Goal: Task Accomplishment & Management: Manage account settings

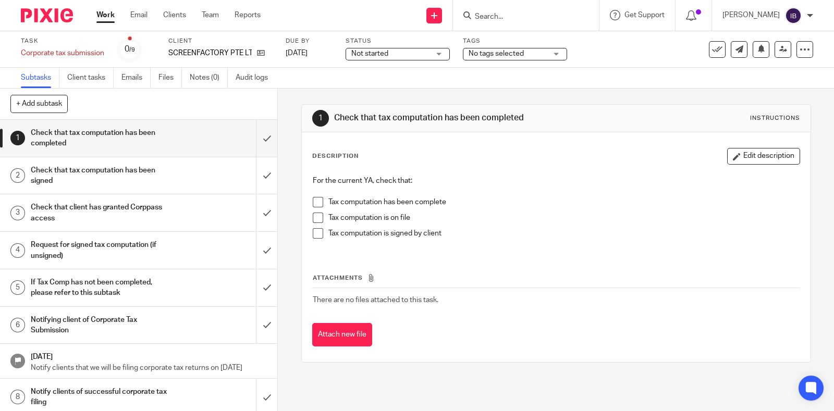
click at [491, 14] on input "Search" at bounding box center [521, 17] width 94 height 9
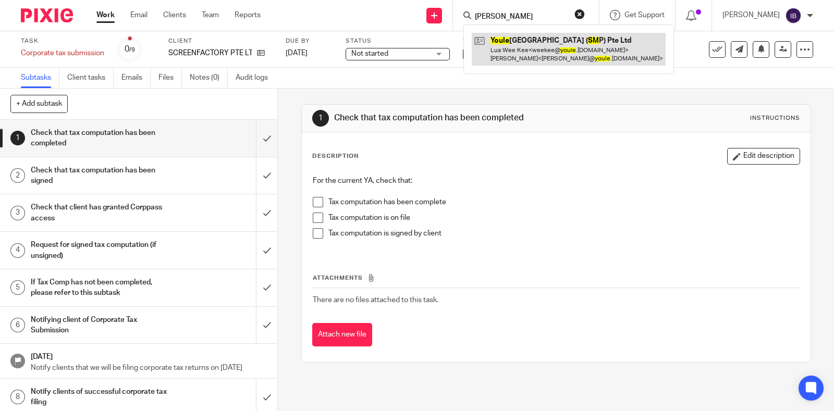
type input "[PERSON_NAME]"
click at [602, 46] on link at bounding box center [569, 49] width 194 height 32
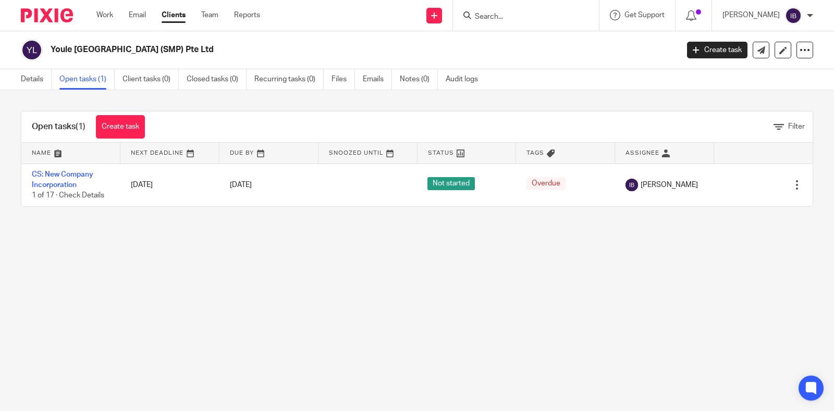
click at [63, 178] on td "CS: New Company Incorporation 1 of 17 · Check Details" at bounding box center [70, 185] width 99 height 43
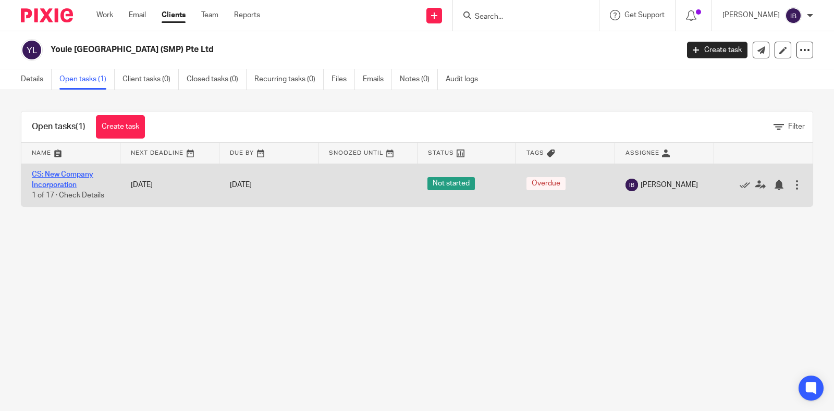
click at [76, 176] on link "CS: New Company Incorporation" at bounding box center [62, 180] width 61 height 18
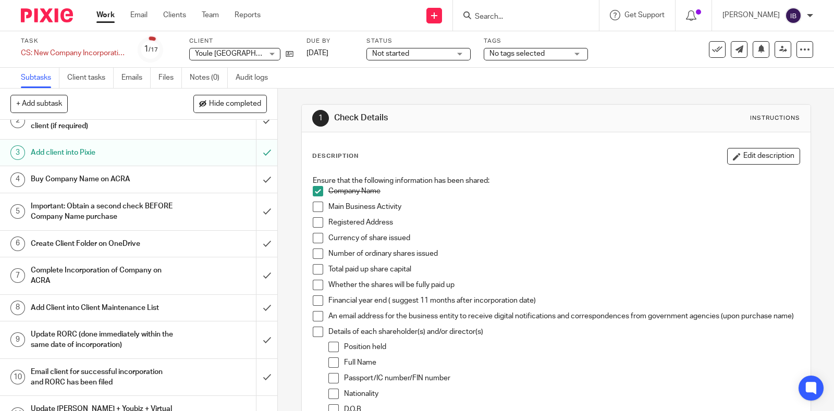
scroll to position [65, 0]
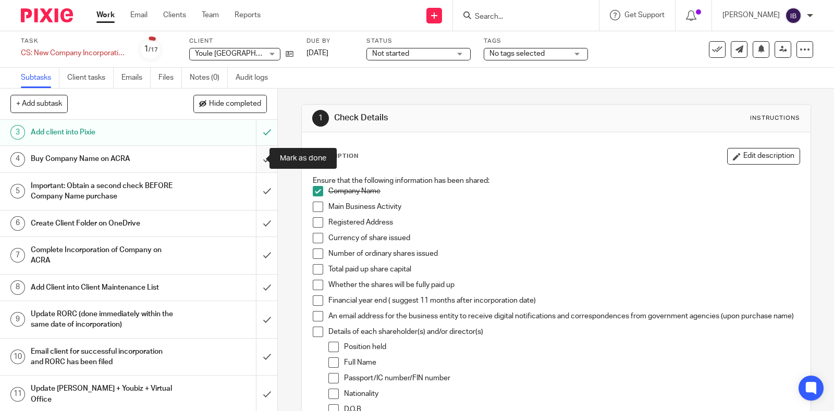
click at [253, 150] on input "submit" at bounding box center [138, 159] width 277 height 26
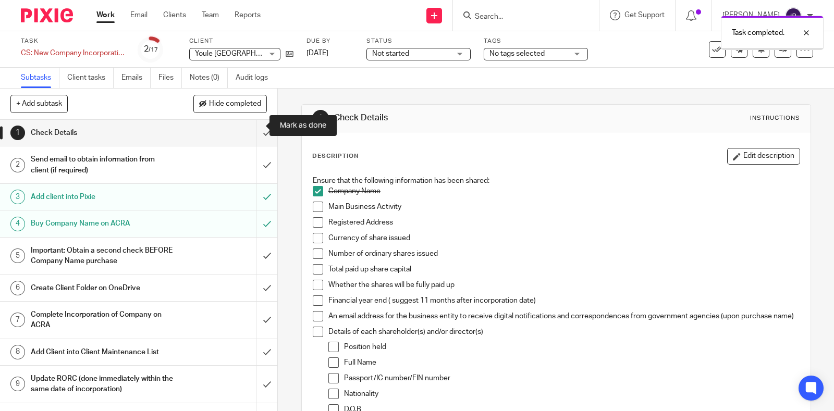
scroll to position [130, 0]
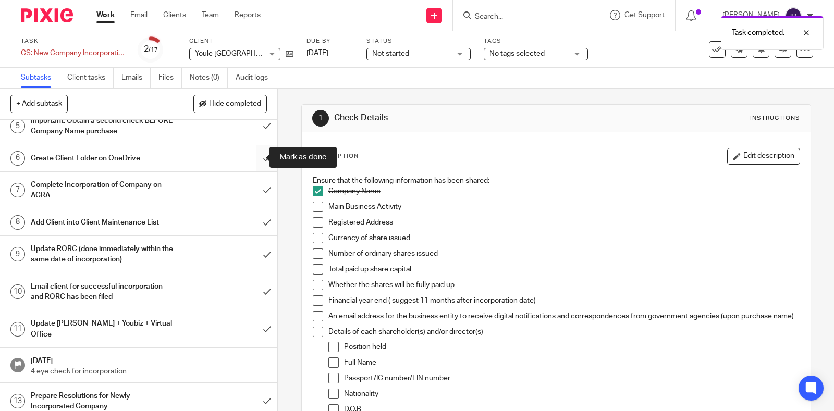
click at [255, 164] on input "submit" at bounding box center [138, 158] width 277 height 26
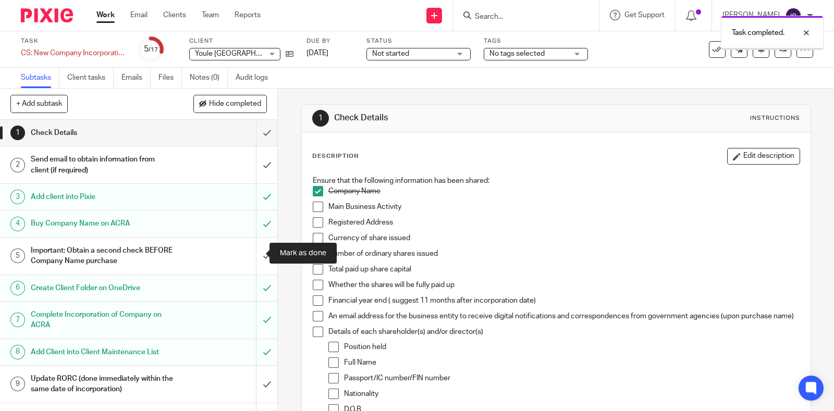
scroll to position [130, 0]
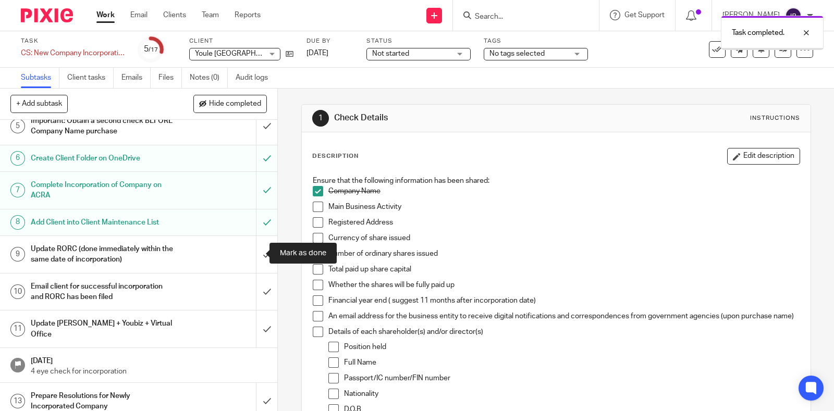
click at [259, 251] on input "submit" at bounding box center [138, 254] width 277 height 37
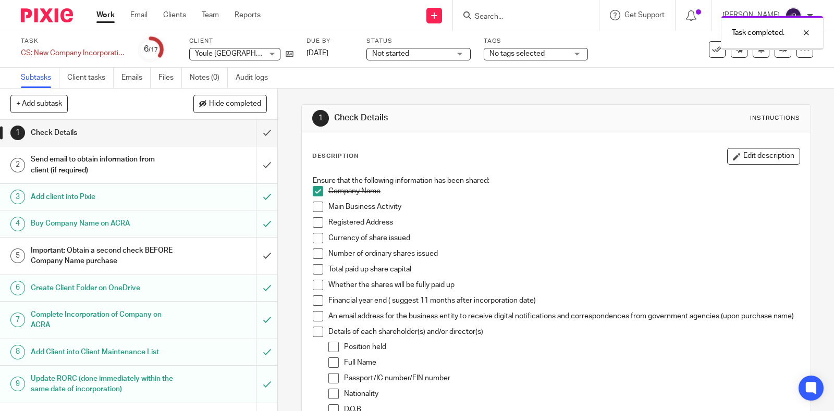
scroll to position [195, 0]
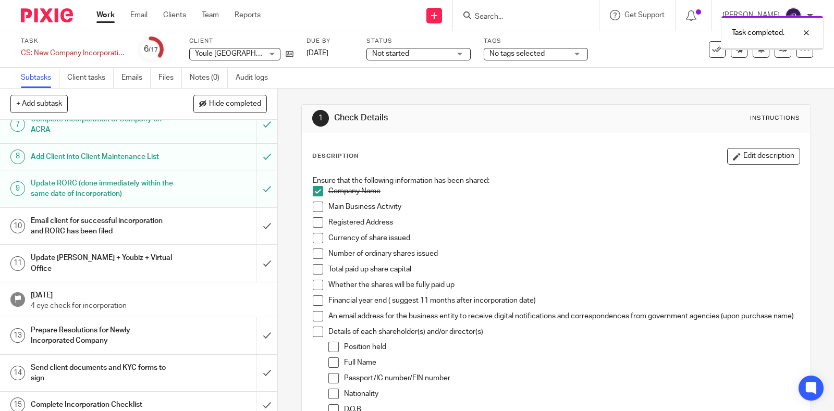
click at [133, 226] on h1 "Email client for successful incorporation and RORC has been filed" at bounding box center [102, 226] width 143 height 27
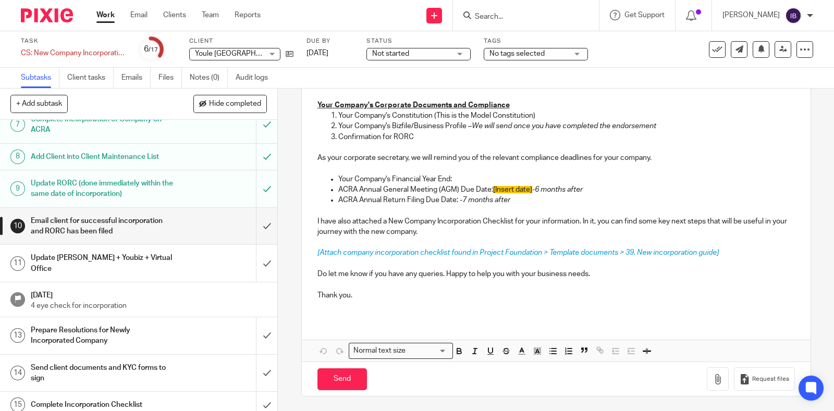
scroll to position [252, 0]
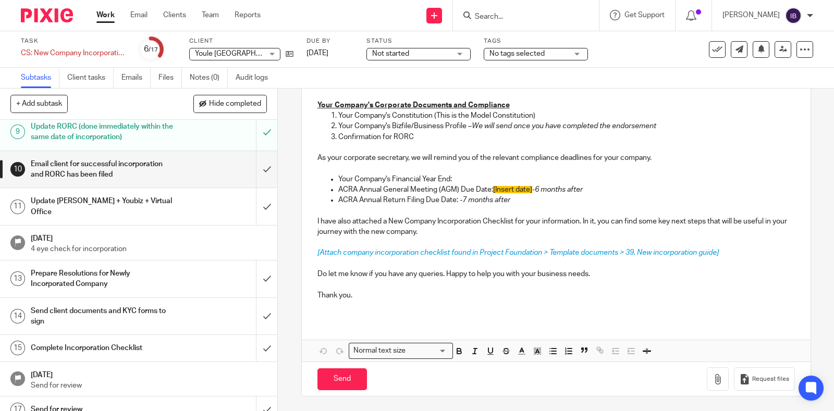
click at [179, 266] on div "Prepare Resolutions for Newly Incorporated Company" at bounding box center [138, 279] width 215 height 27
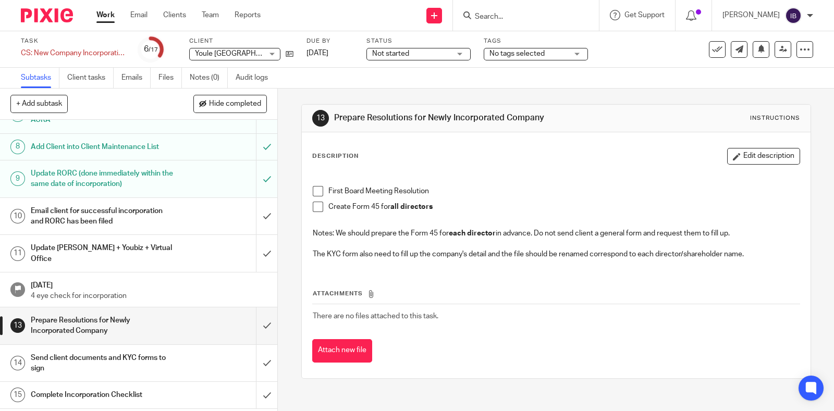
scroll to position [252, 0]
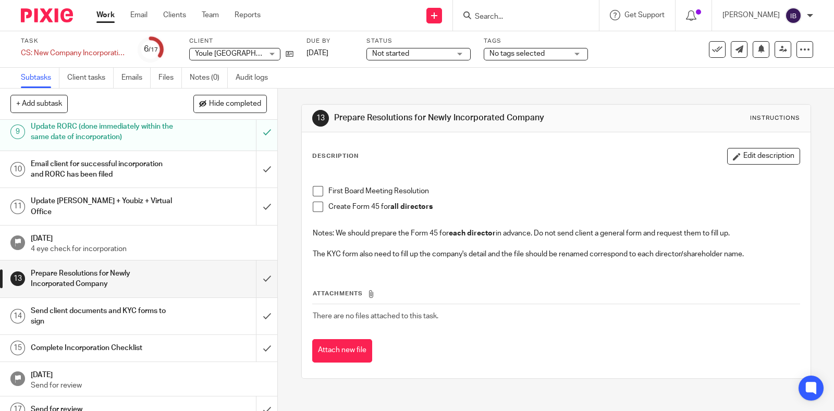
click at [159, 309] on h1 "Send client documents and KYC forms to sign" at bounding box center [102, 316] width 143 height 27
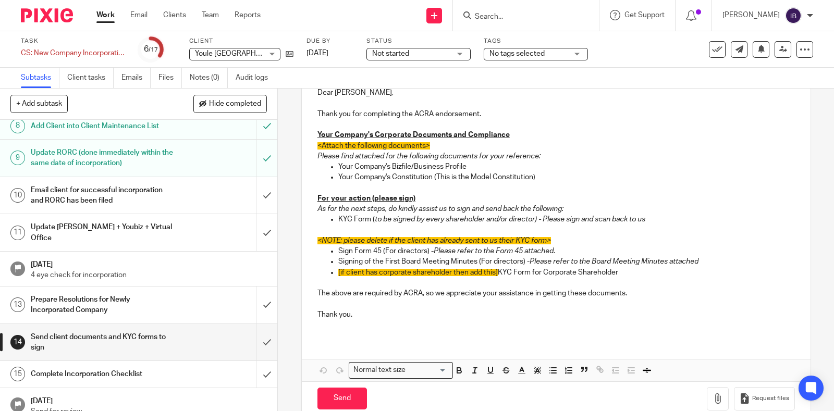
scroll to position [252, 0]
